Goal: Contribute content: Add original content to the website for others to see

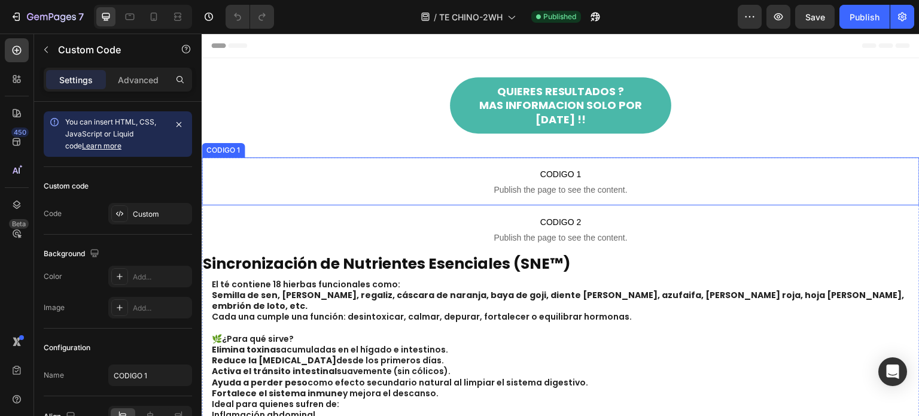
click at [511, 189] on span "Publish the page to see the content." at bounding box center [561, 190] width 718 height 12
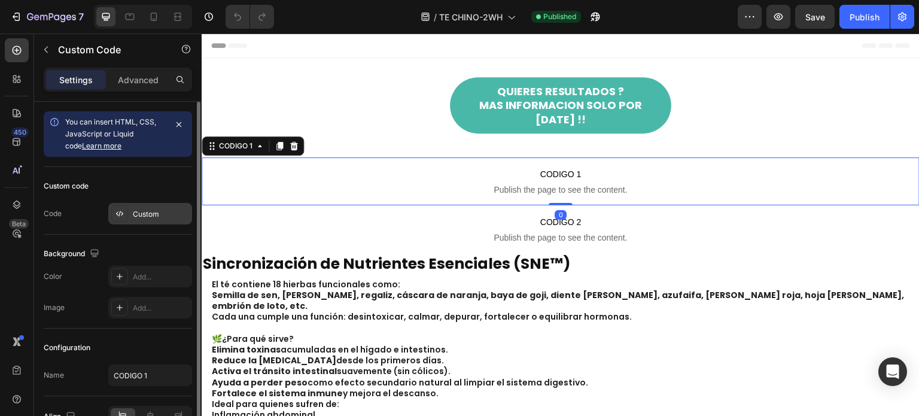
click at [160, 214] on div "Custom" at bounding box center [161, 214] width 56 height 11
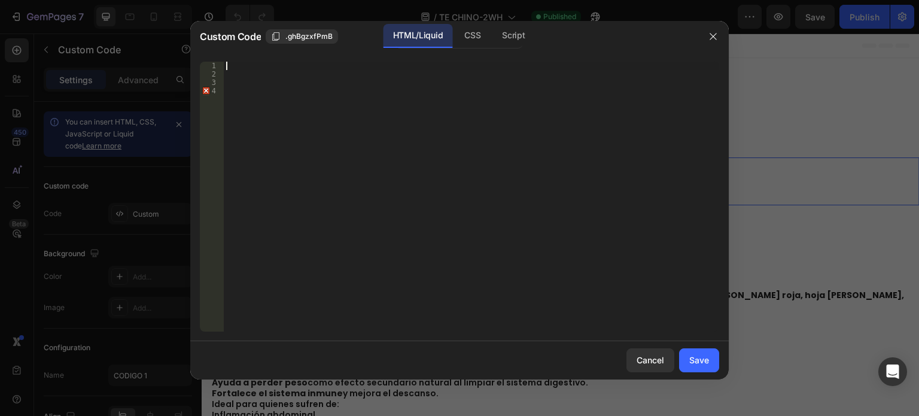
click at [241, 64] on div at bounding box center [472, 205] width 496 height 287
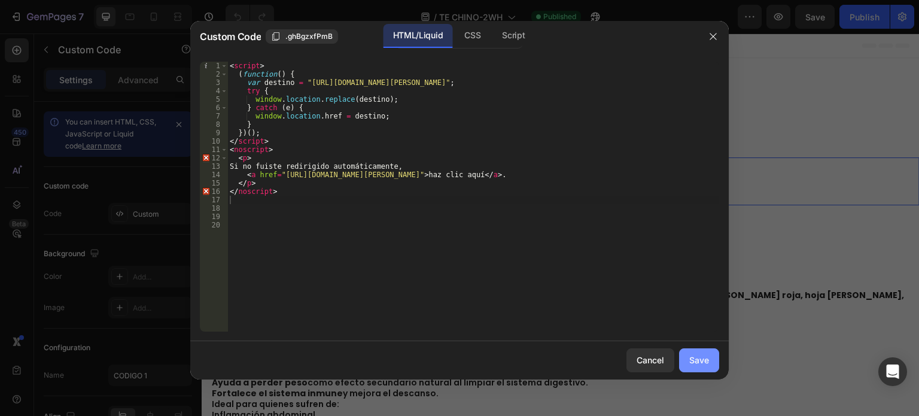
click at [718, 361] on button "Save" at bounding box center [699, 360] width 40 height 24
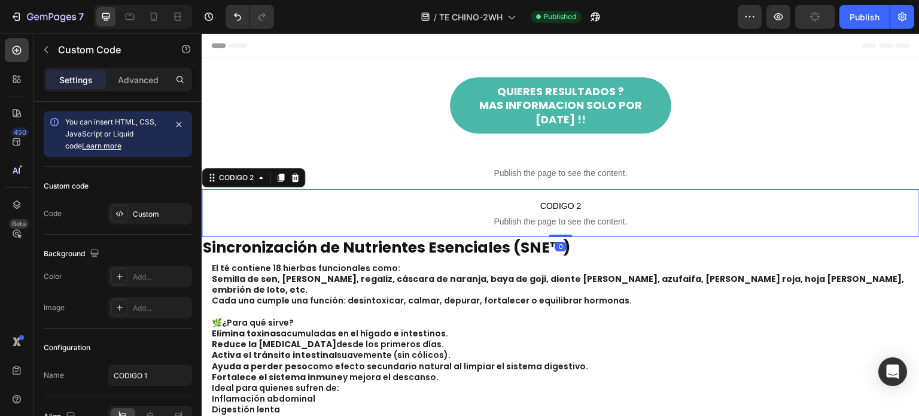
click at [458, 206] on span "CODIGO 2" at bounding box center [561, 206] width 718 height 14
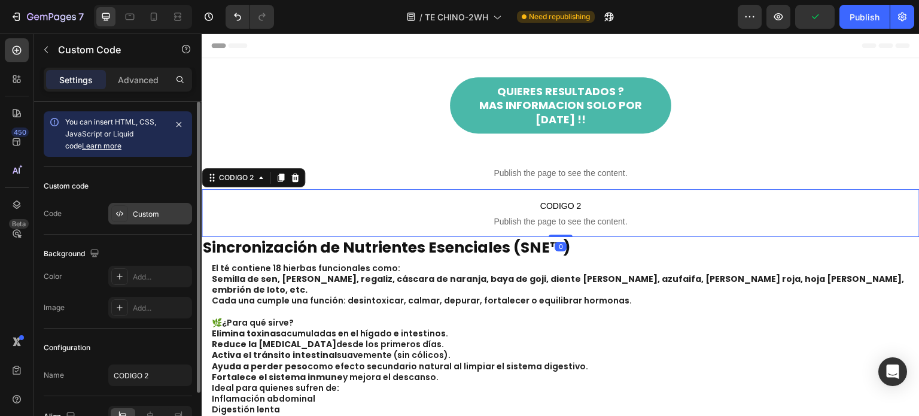
click at [157, 221] on div "Custom" at bounding box center [150, 214] width 84 height 22
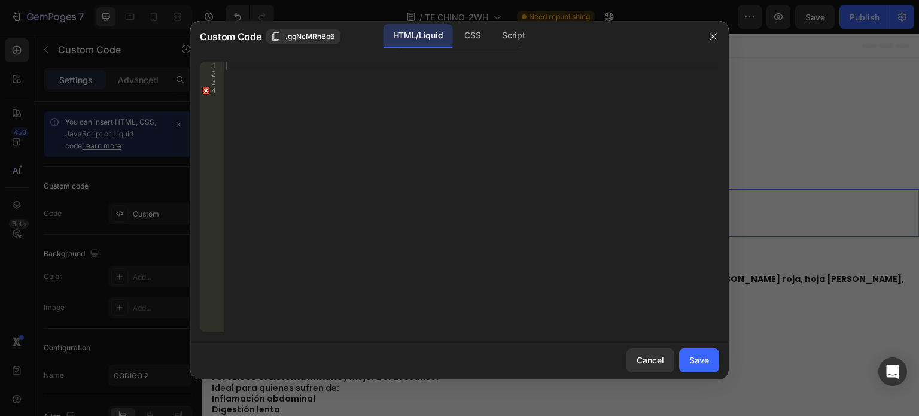
click at [243, 69] on div at bounding box center [472, 205] width 496 height 287
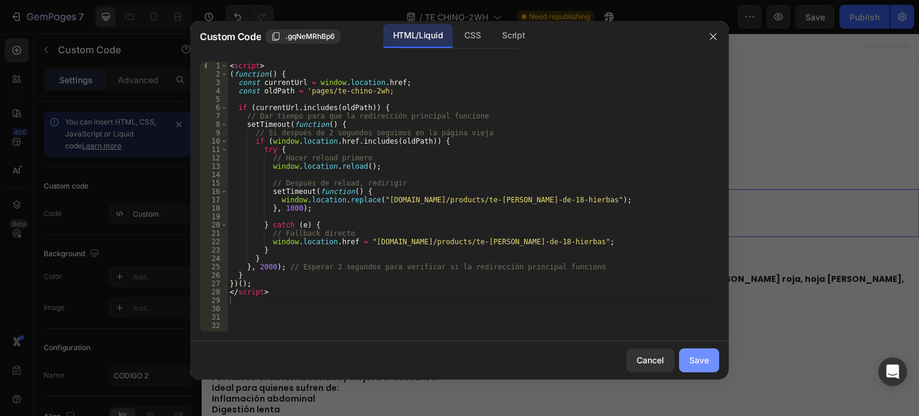
click at [697, 357] on div "Save" at bounding box center [700, 360] width 20 height 13
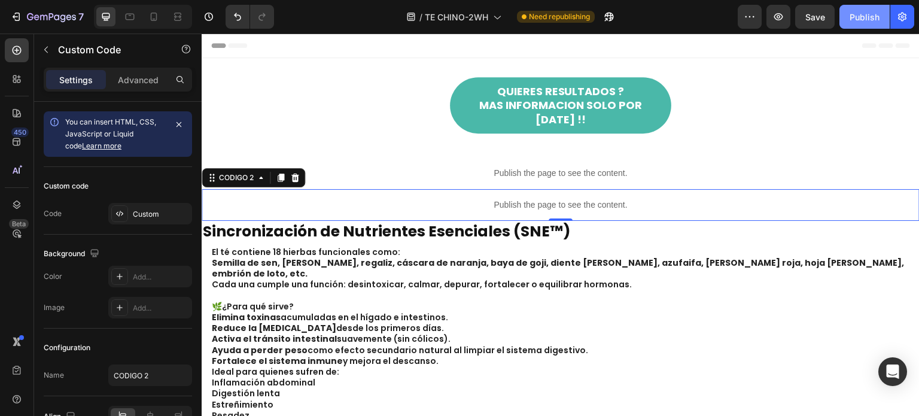
click at [856, 12] on div "Publish" at bounding box center [865, 17] width 30 height 13
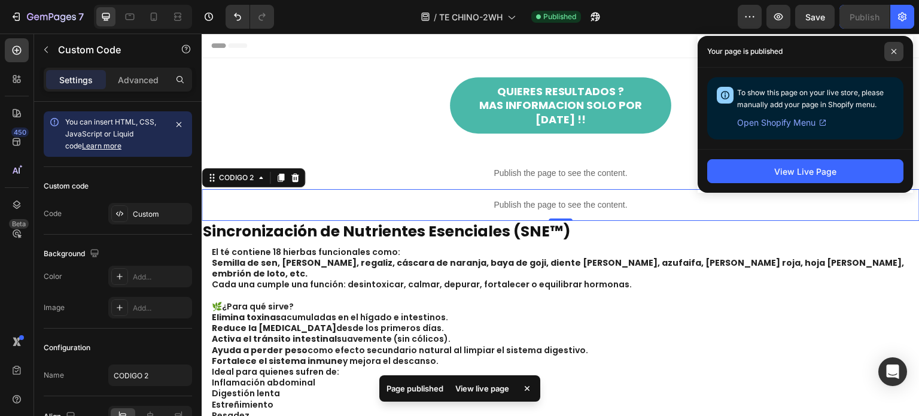
click at [895, 45] on span at bounding box center [894, 51] width 19 height 19
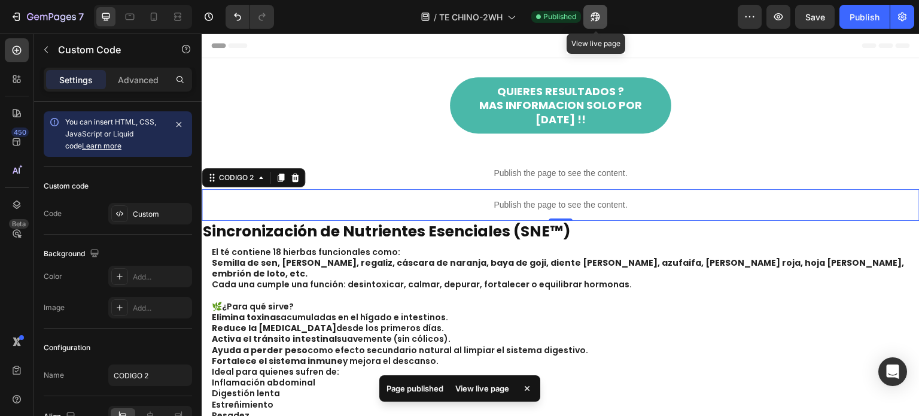
click at [596, 22] on icon "button" at bounding box center [596, 17] width 12 height 12
